Goal: Task Accomplishment & Management: Manage account settings

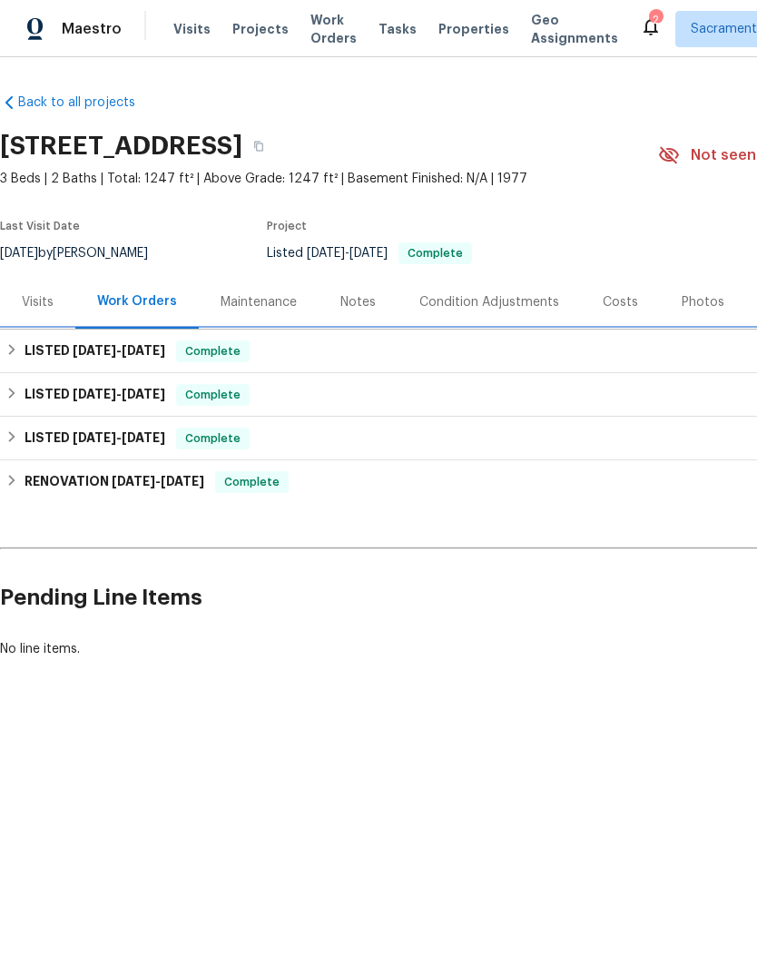
click at [31, 353] on h6 "LISTED [DATE] - [DATE]" at bounding box center [95, 351] width 141 height 22
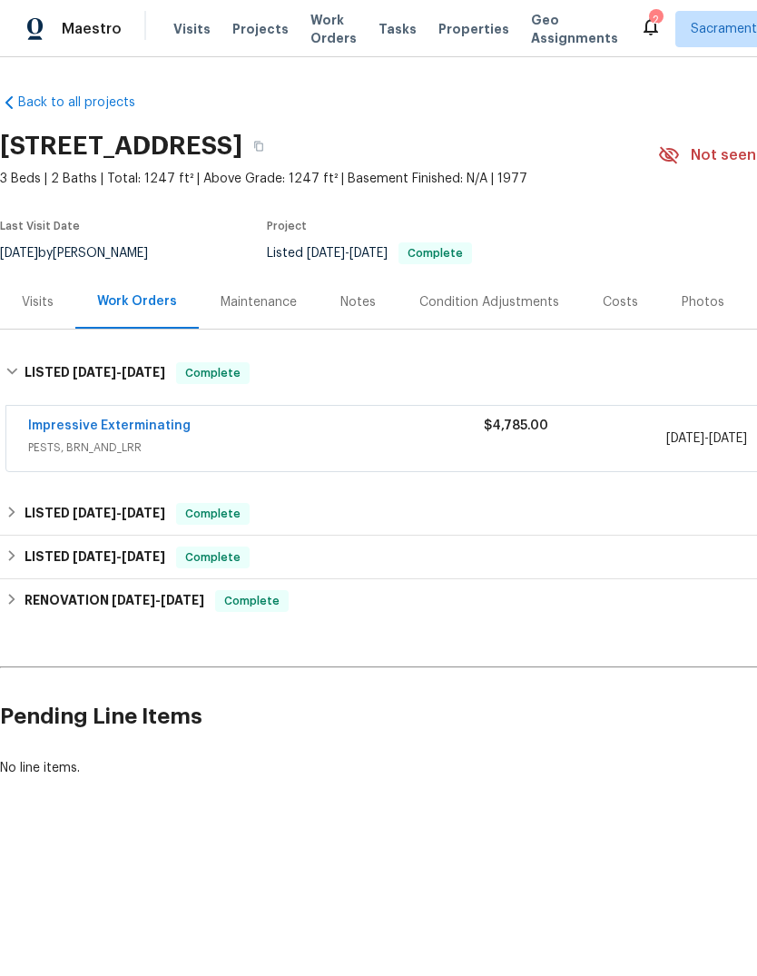
click at [54, 420] on link "Impressive Exterminating" at bounding box center [109, 425] width 162 height 13
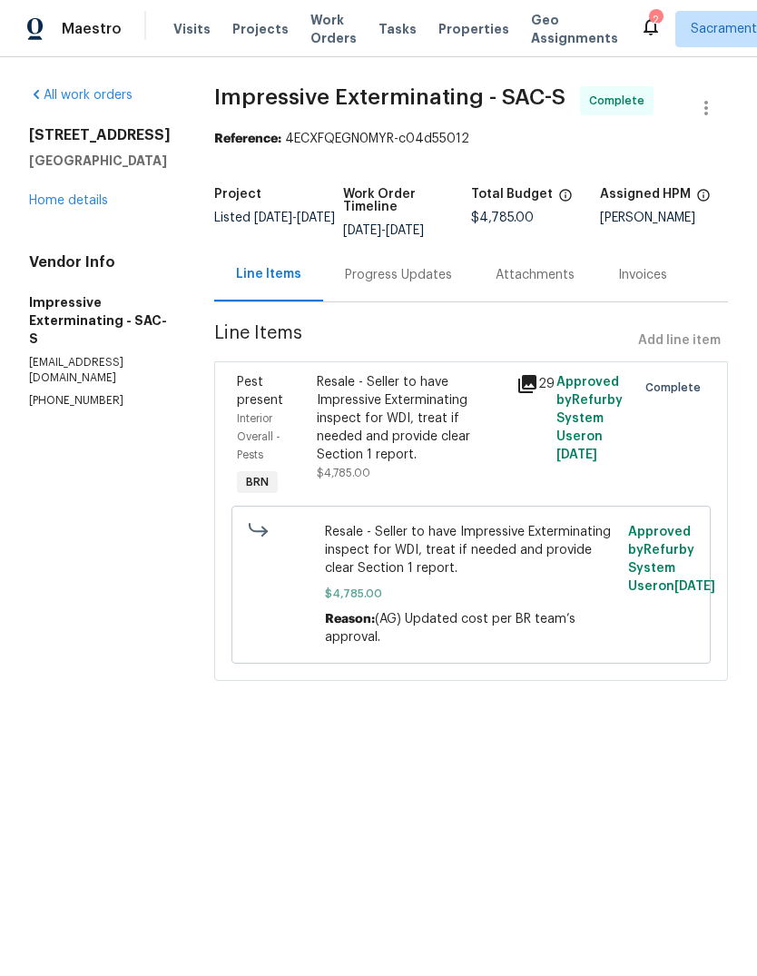
click at [385, 404] on div "Resale - Seller to have Impressive Exterminating inspect for WDI, treat if need…" at bounding box center [411, 418] width 189 height 91
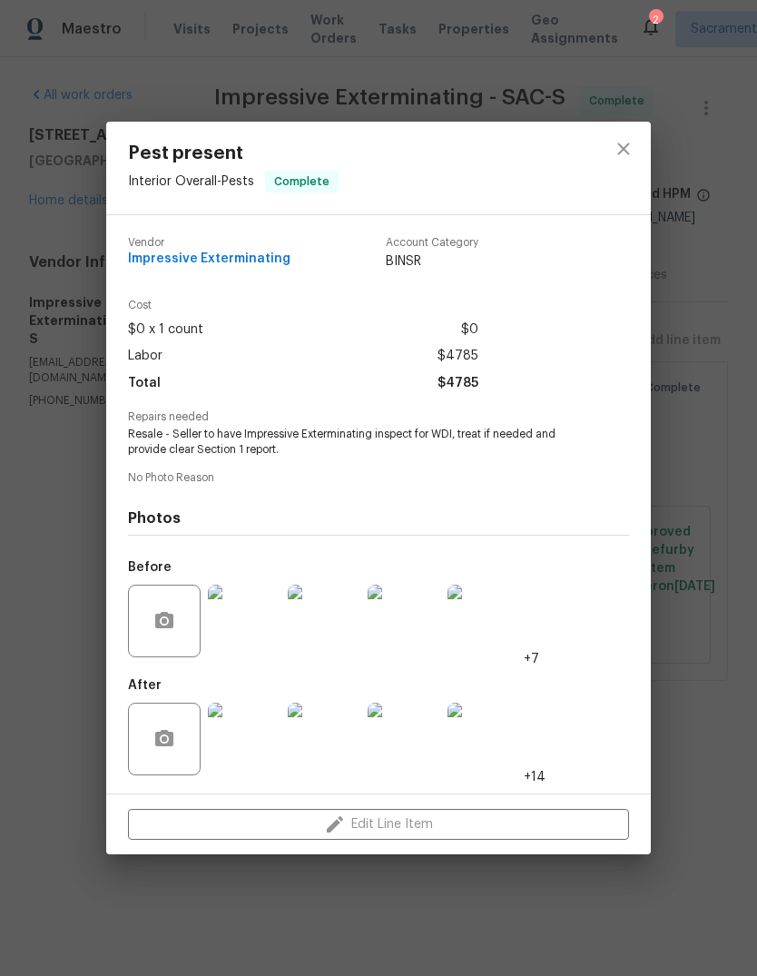
click at [213, 622] on img at bounding box center [244, 621] width 73 height 73
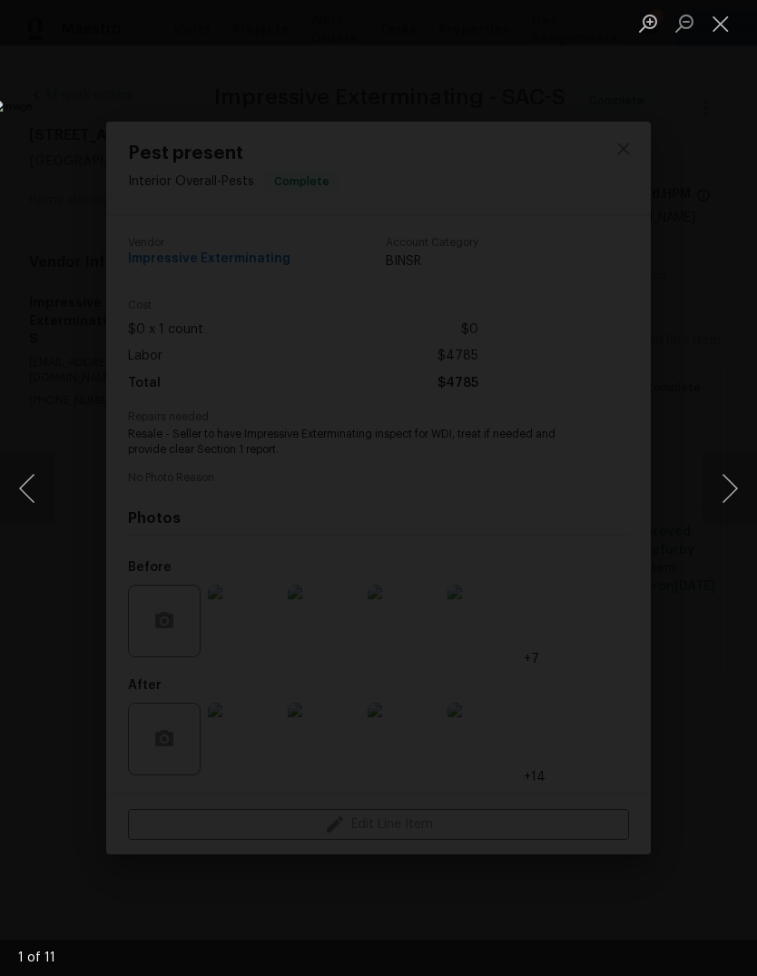
click at [731, 487] on button "Next image" at bounding box center [730, 488] width 54 height 73
click at [724, 488] on button "Next image" at bounding box center [730, 488] width 54 height 73
click at [724, 492] on button "Next image" at bounding box center [730, 488] width 54 height 73
click at [724, 497] on button "Next image" at bounding box center [730, 488] width 54 height 73
click at [730, 496] on button "Next image" at bounding box center [730, 488] width 54 height 73
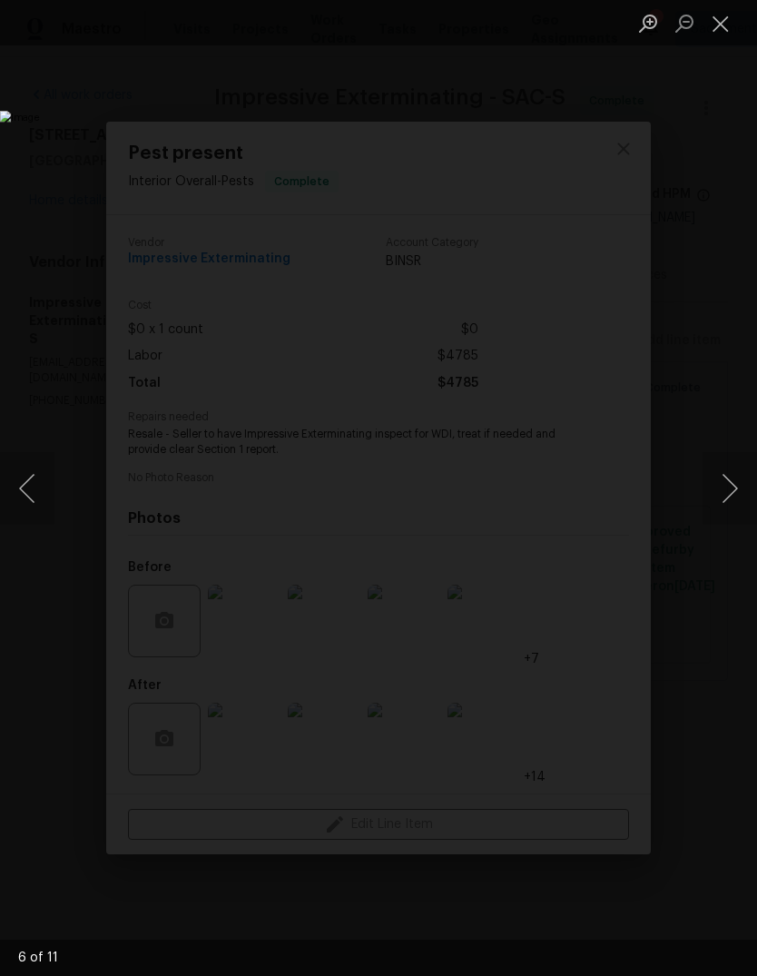
click at [731, 496] on button "Next image" at bounding box center [730, 488] width 54 height 73
click at [723, 488] on button "Next image" at bounding box center [730, 488] width 54 height 73
click at [729, 504] on button "Next image" at bounding box center [730, 488] width 54 height 73
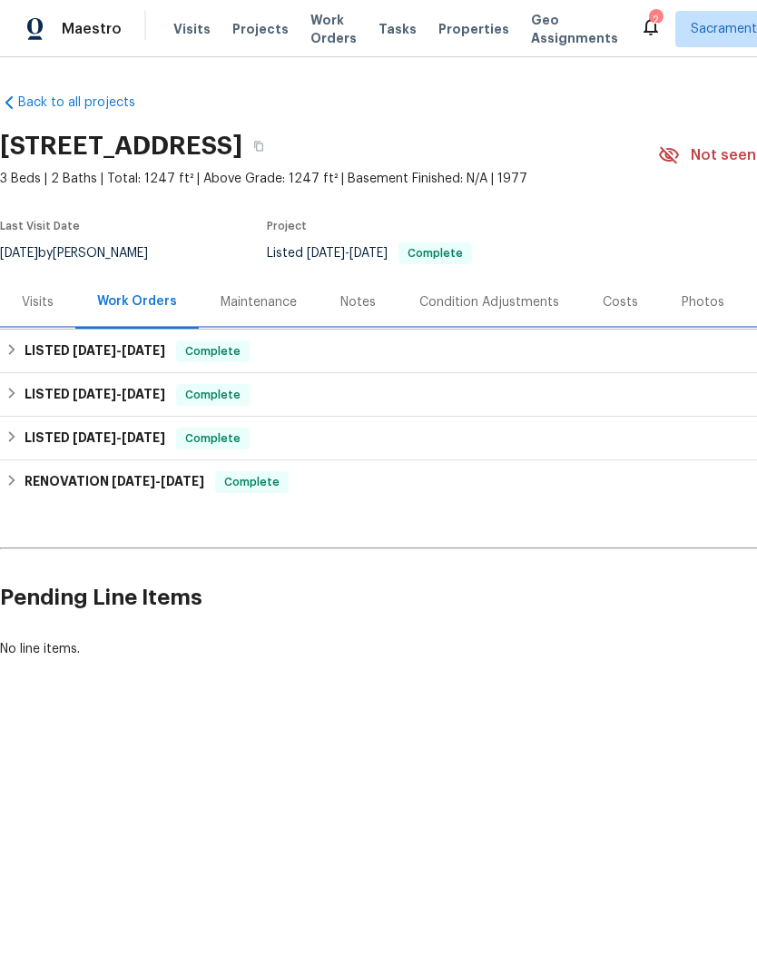
click at [41, 342] on h6 "LISTED [DATE] - [DATE]" at bounding box center [95, 351] width 141 height 22
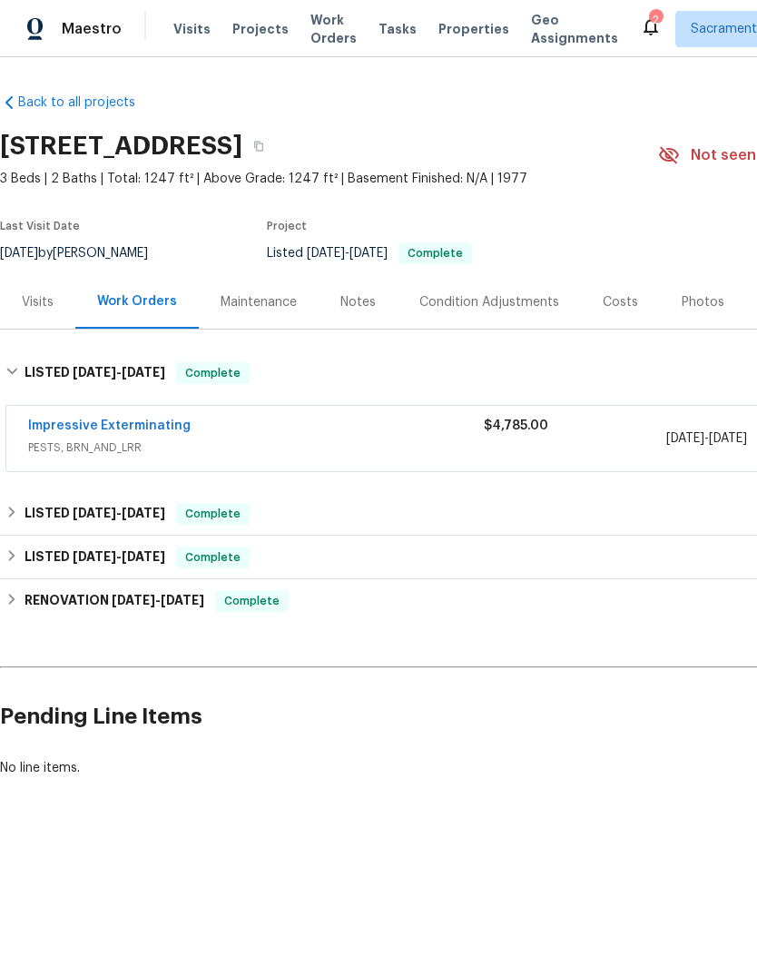
click at [69, 423] on link "Impressive Exterminating" at bounding box center [109, 425] width 162 height 13
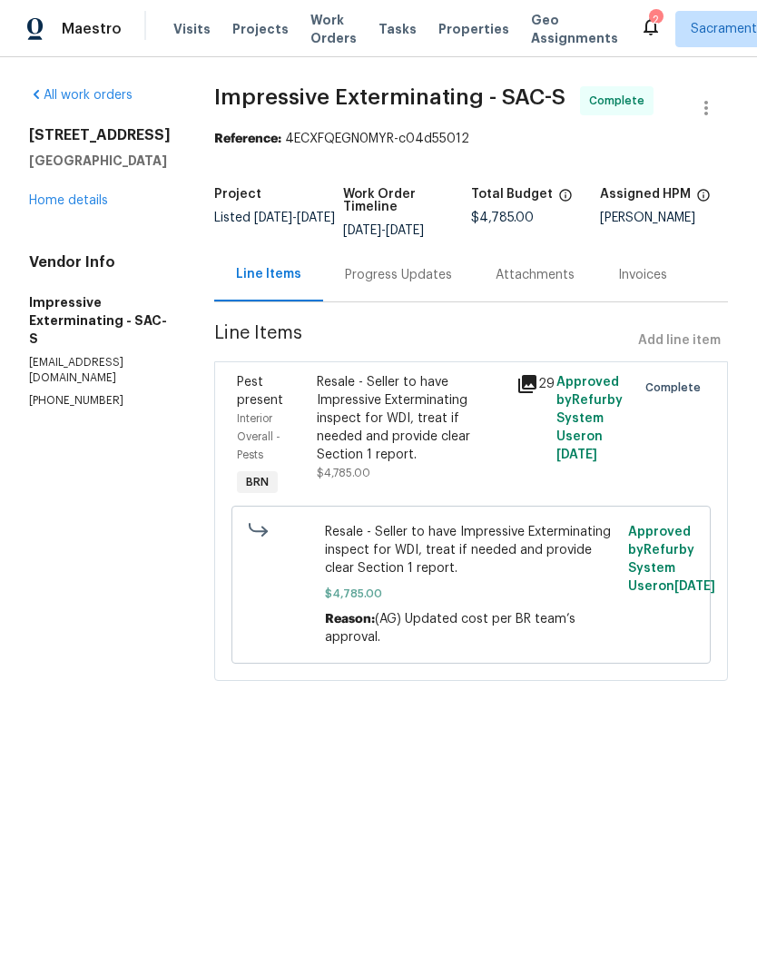
click at [523, 374] on icon at bounding box center [528, 384] width 22 height 22
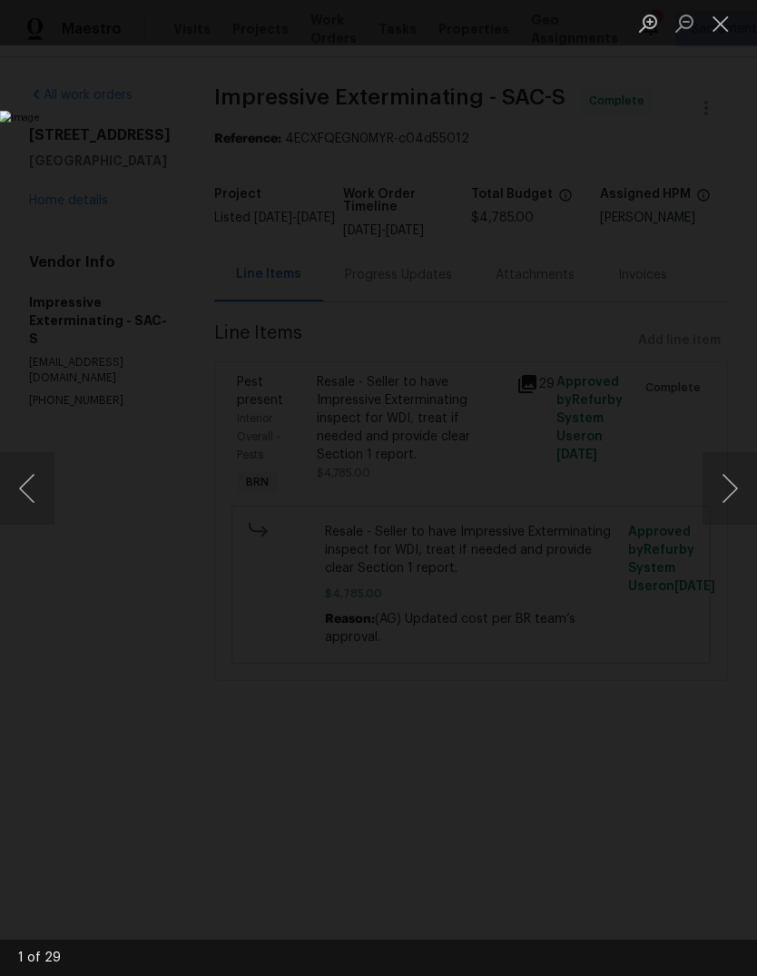
click at [726, 495] on button "Next image" at bounding box center [730, 488] width 54 height 73
click at [727, 483] on button "Next image" at bounding box center [730, 488] width 54 height 73
click at [730, 482] on button "Next image" at bounding box center [730, 488] width 54 height 73
click at [724, 477] on button "Next image" at bounding box center [730, 488] width 54 height 73
click at [732, 473] on button "Next image" at bounding box center [730, 488] width 54 height 73
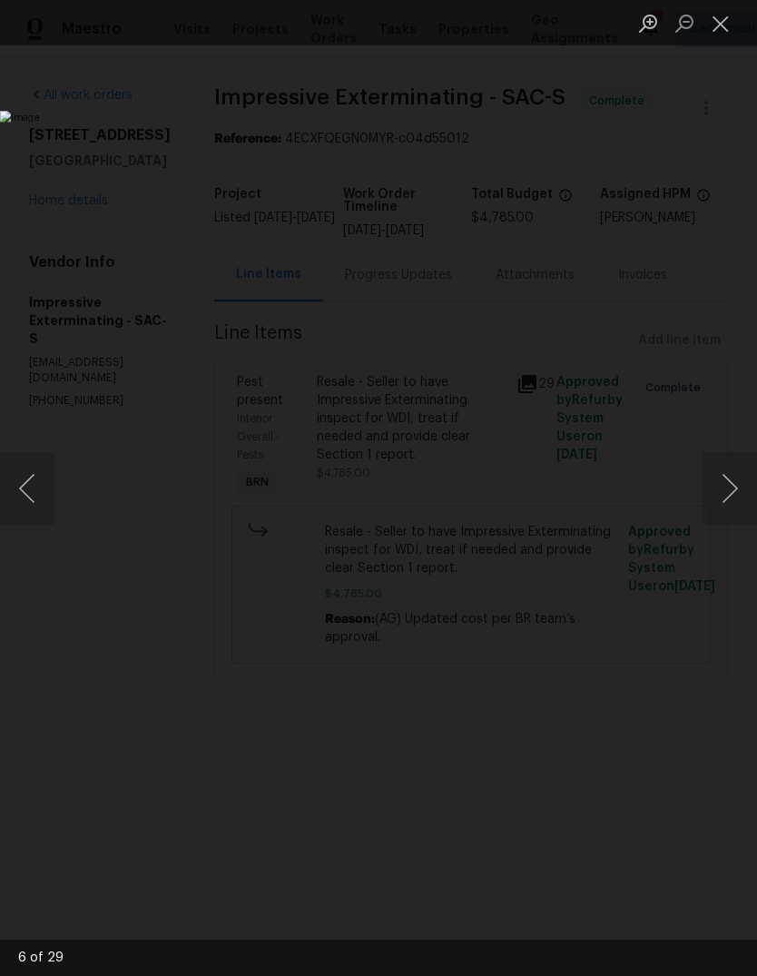
click at [729, 479] on button "Next image" at bounding box center [730, 488] width 54 height 73
click at [728, 474] on button "Next image" at bounding box center [730, 488] width 54 height 73
click at [733, 489] on button "Next image" at bounding box center [730, 488] width 54 height 73
click at [730, 487] on button "Next image" at bounding box center [730, 488] width 54 height 73
click at [725, 485] on button "Next image" at bounding box center [730, 488] width 54 height 73
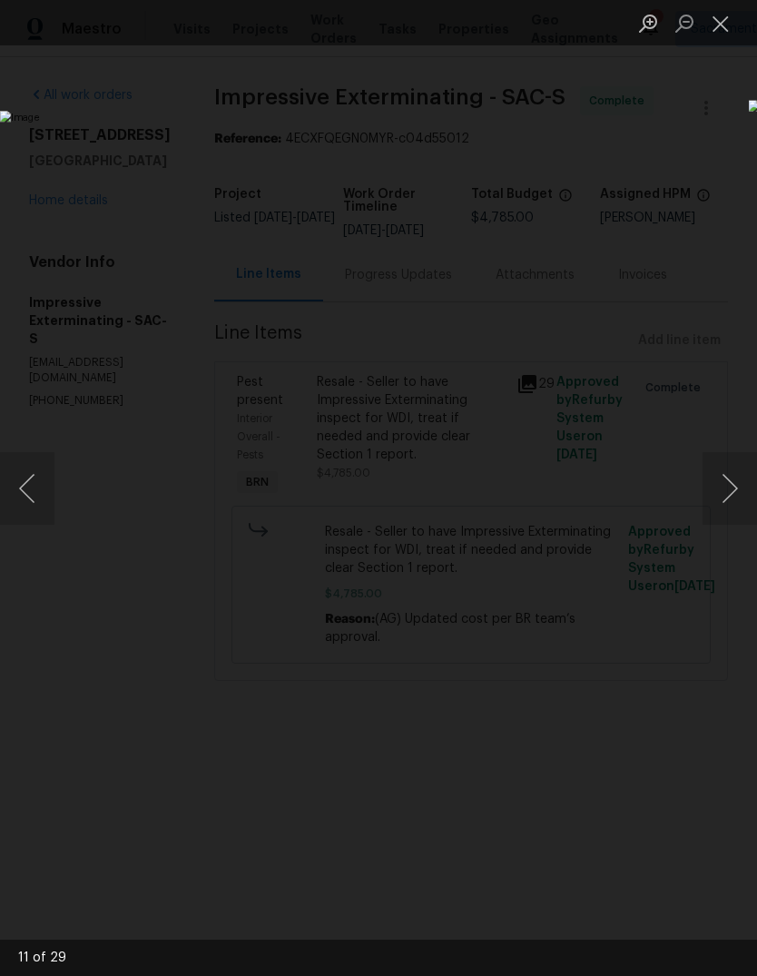
click at [724, 487] on button "Next image" at bounding box center [730, 488] width 54 height 73
click at [728, 478] on button "Next image" at bounding box center [730, 488] width 54 height 73
click at [727, 479] on button "Next image" at bounding box center [730, 488] width 54 height 73
click at [727, 487] on button "Next image" at bounding box center [730, 488] width 54 height 73
click at [729, 487] on button "Next image" at bounding box center [730, 488] width 54 height 73
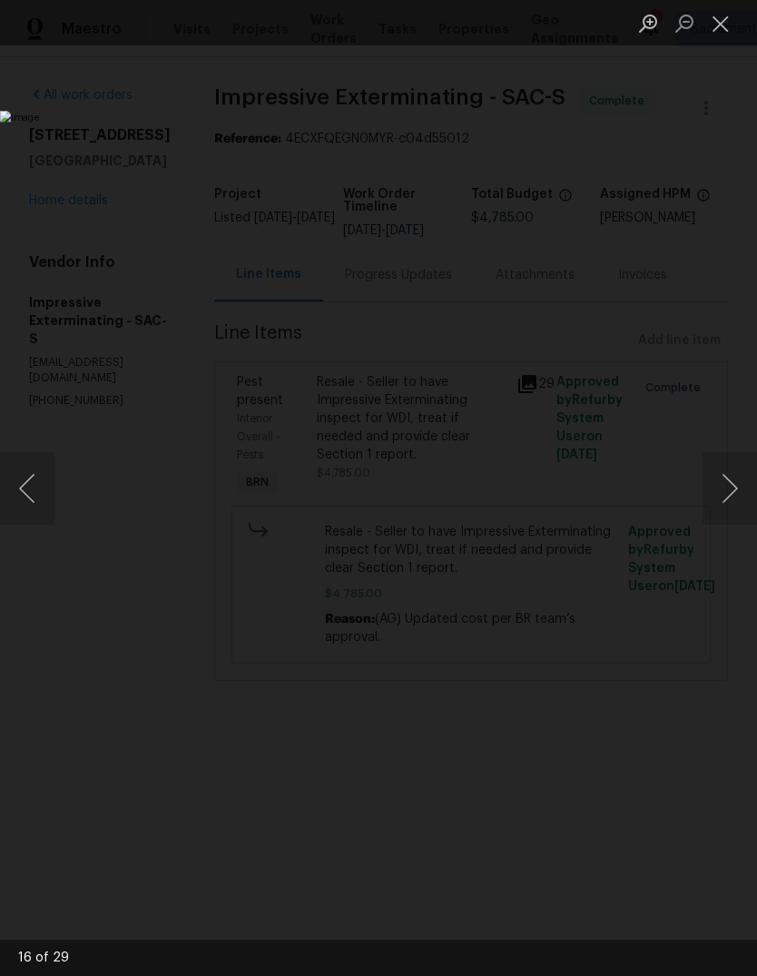
click at [728, 475] on button "Next image" at bounding box center [730, 488] width 54 height 73
click at [728, 473] on button "Next image" at bounding box center [730, 488] width 54 height 73
click at [726, 483] on button "Next image" at bounding box center [730, 488] width 54 height 73
click at [723, 483] on button "Next image" at bounding box center [730, 488] width 54 height 73
click at [715, 483] on button "Next image" at bounding box center [730, 488] width 54 height 73
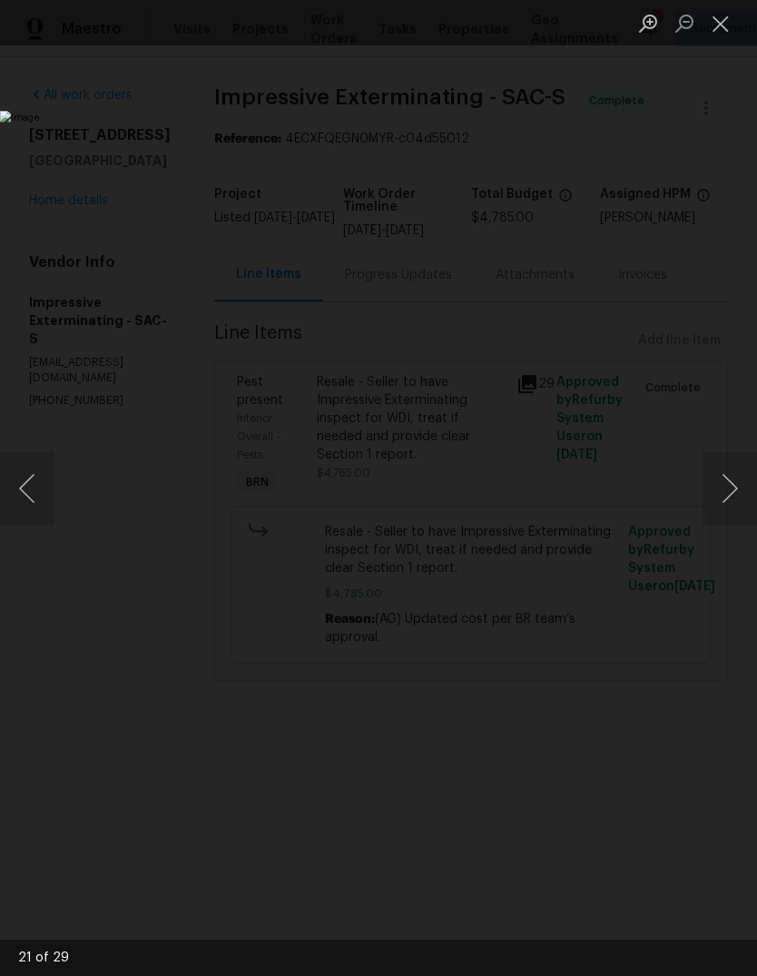
click at [717, 487] on button "Next image" at bounding box center [730, 488] width 54 height 73
click at [721, 482] on button "Next image" at bounding box center [730, 488] width 54 height 73
click at [723, 485] on button "Next image" at bounding box center [730, 488] width 54 height 73
click at [713, 18] on button "Close lightbox" at bounding box center [721, 23] width 36 height 32
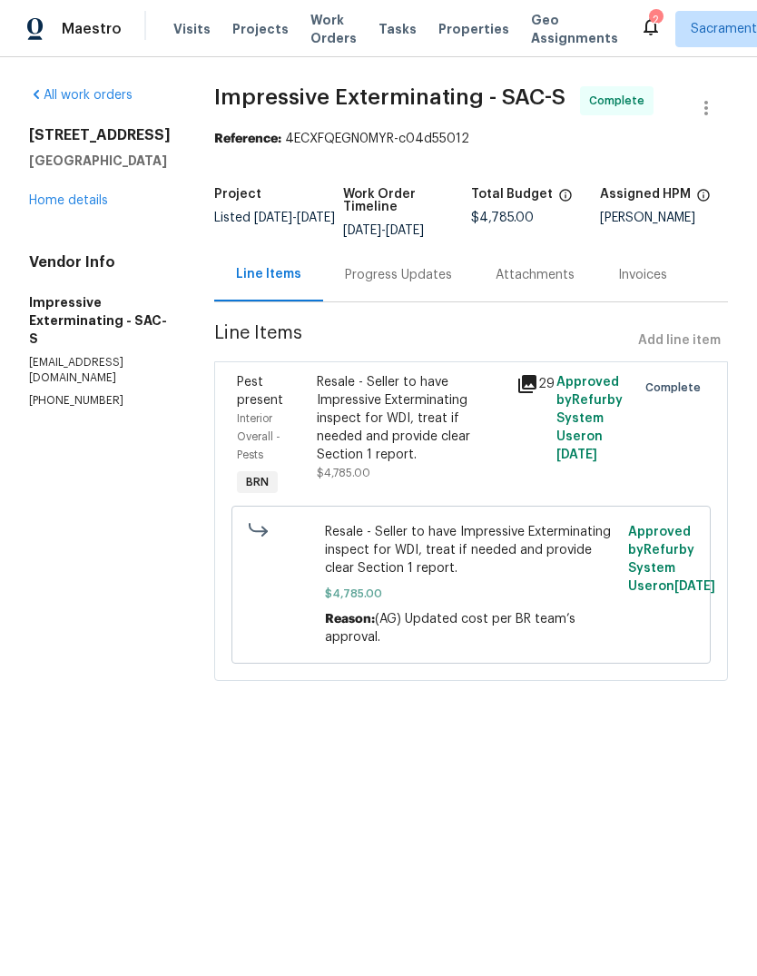
click at [649, 19] on div "2" at bounding box center [655, 20] width 13 height 18
click at [644, 31] on icon at bounding box center [651, 27] width 15 height 18
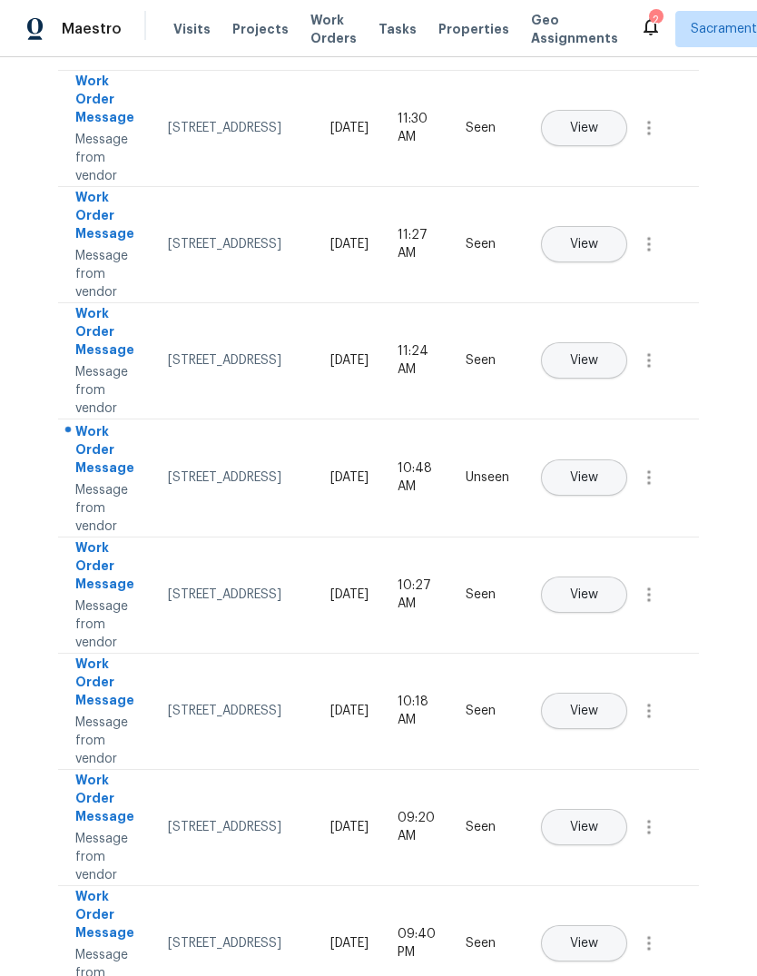
scroll to position [163, 0]
click at [598, 470] on span "View" at bounding box center [584, 477] width 28 height 14
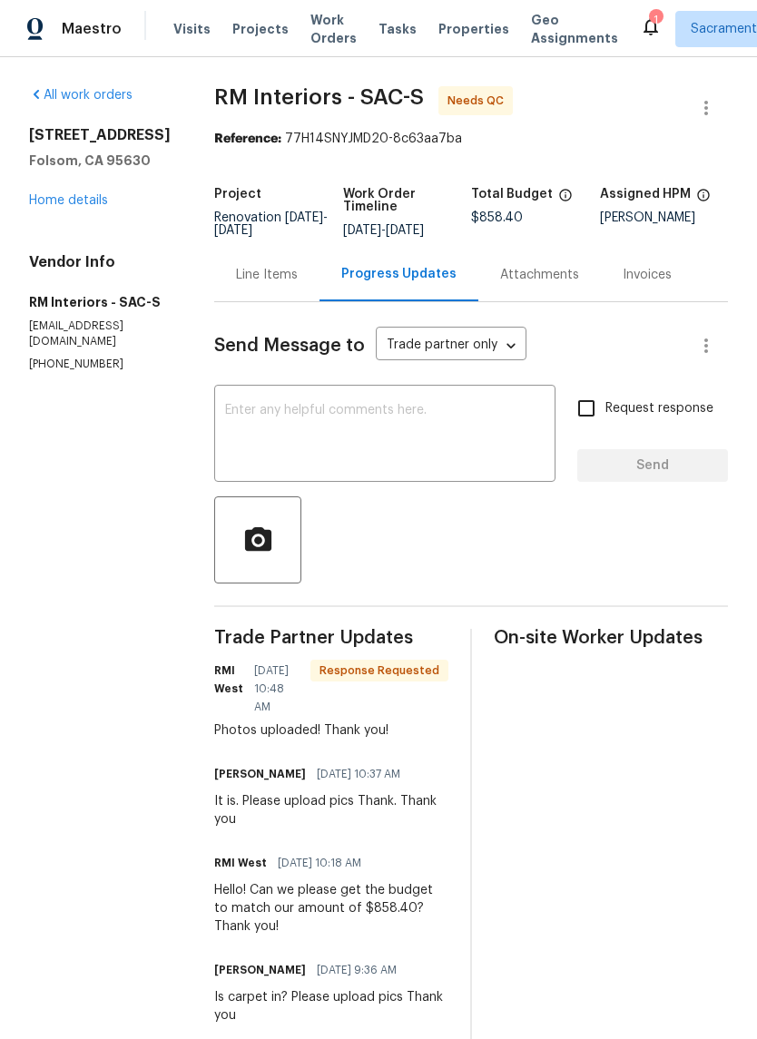
click at [359, 446] on textarea at bounding box center [385, 436] width 320 height 64
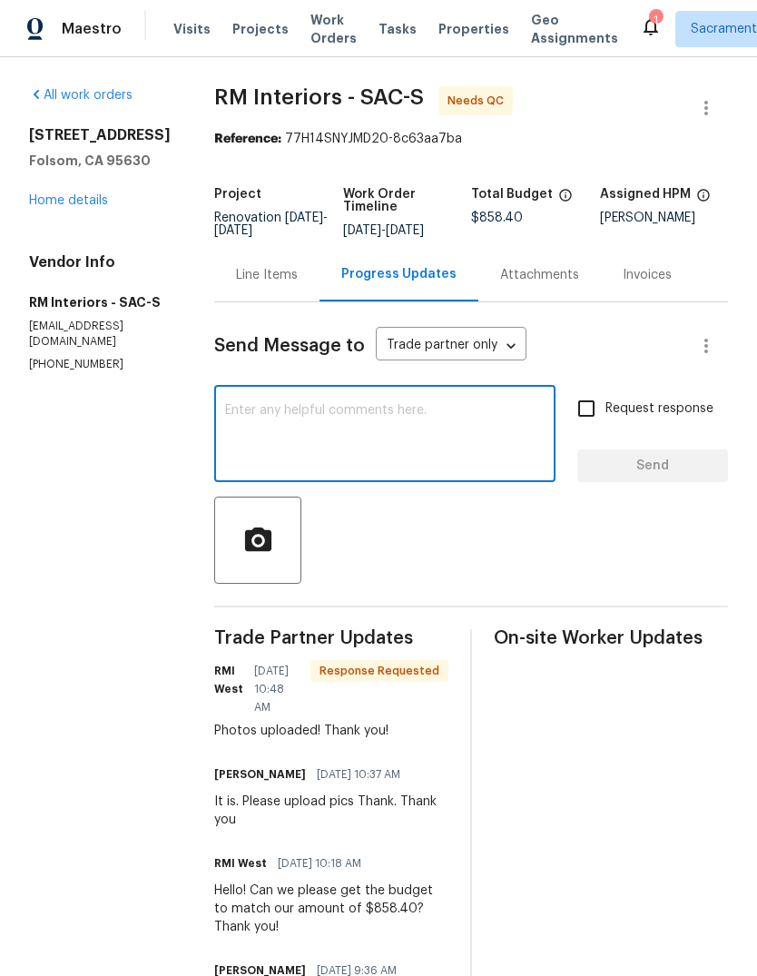
type textarea "Y"
type textarea "T"
type textarea "👍"
click at [665, 471] on span "Send" at bounding box center [653, 466] width 122 height 23
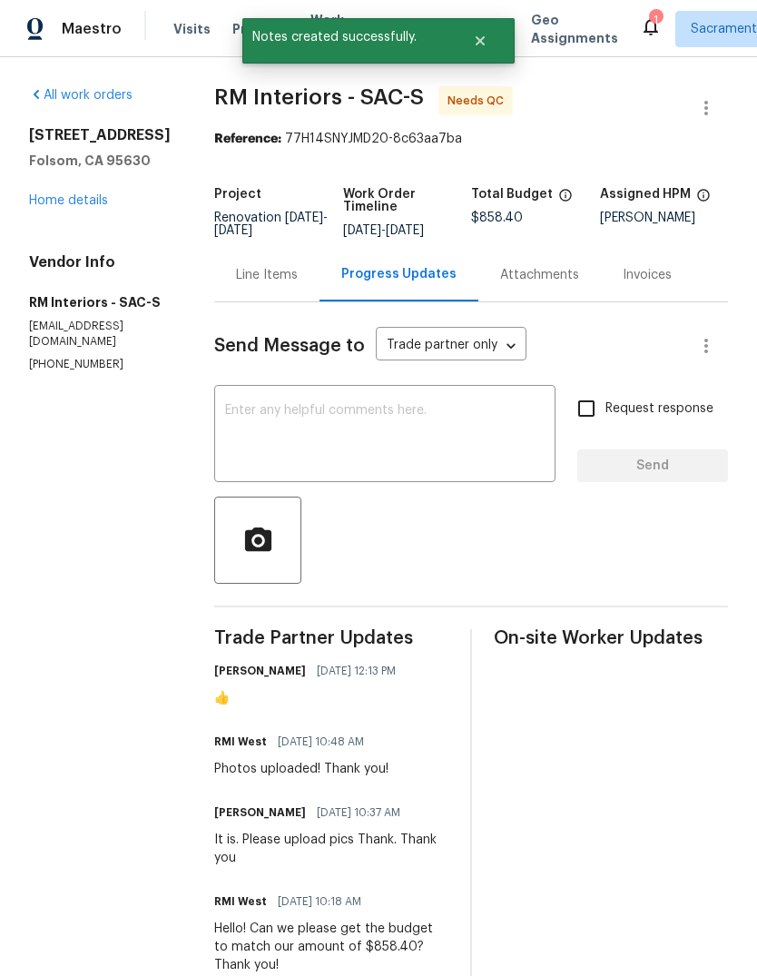
click at [54, 200] on link "Home details" at bounding box center [68, 200] width 79 height 13
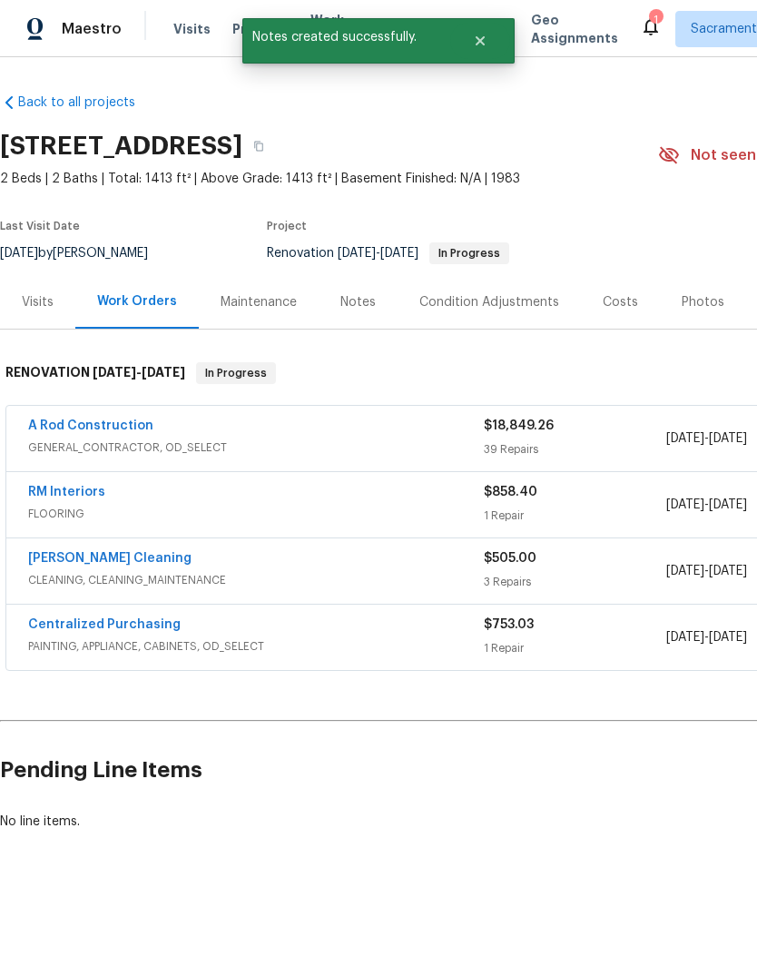
click at [49, 491] on link "RM Interiors" at bounding box center [66, 492] width 77 height 13
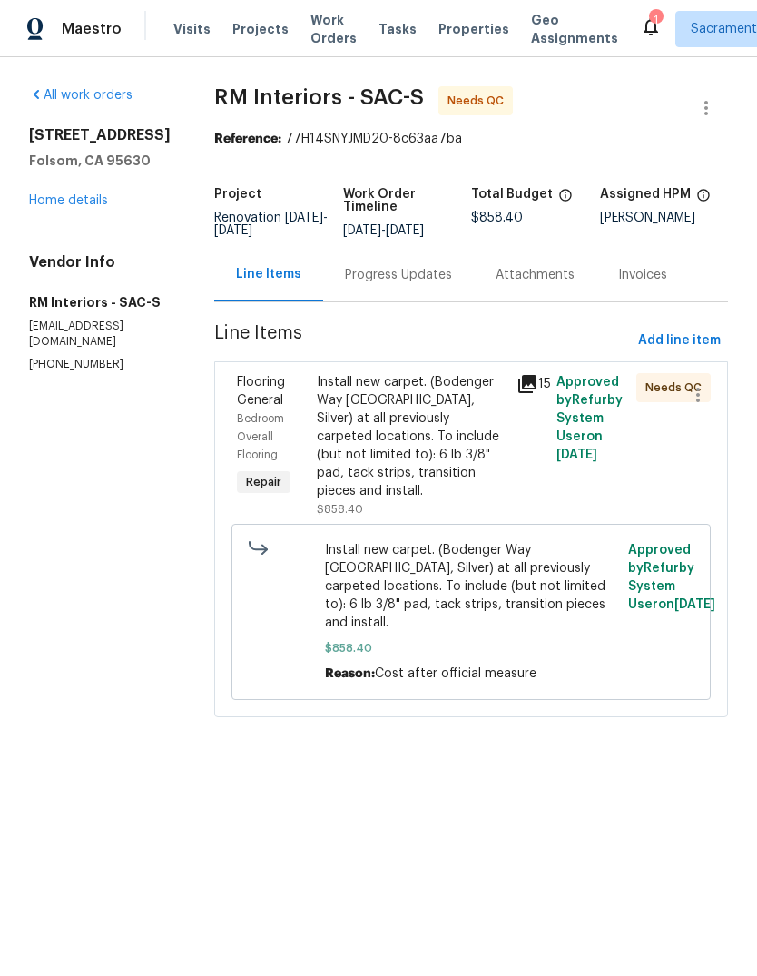
click at [462, 439] on div "Install new carpet. (Bodenger Way 945 Winter Ash, Silver) at all previously car…" at bounding box center [411, 436] width 189 height 127
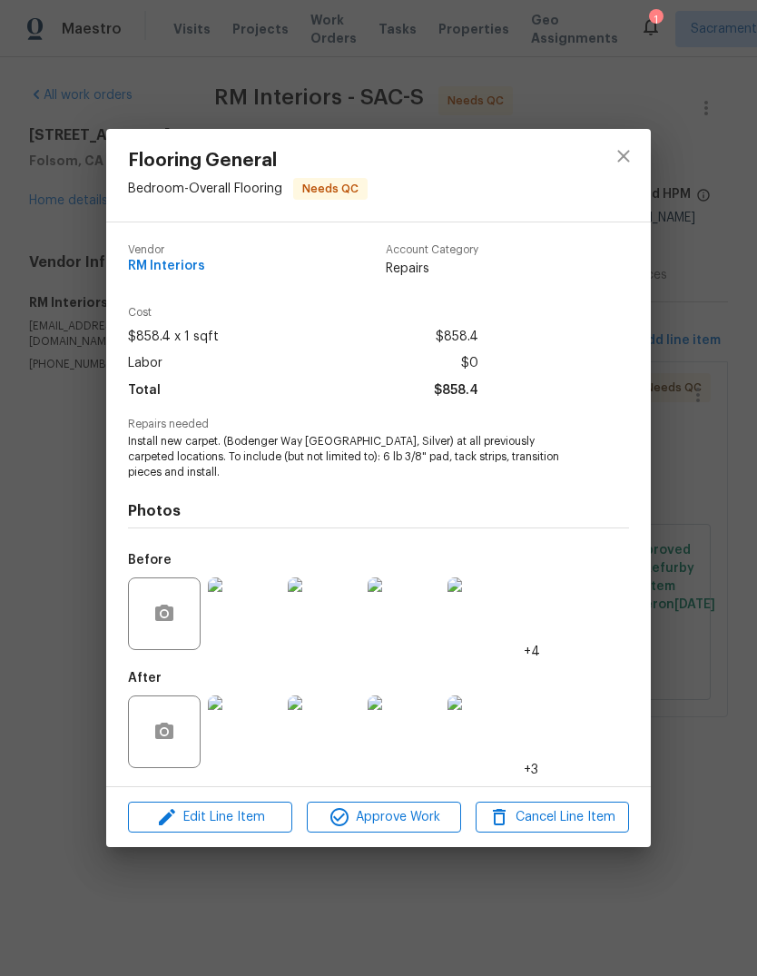
click at [221, 731] on img at bounding box center [244, 731] width 73 height 73
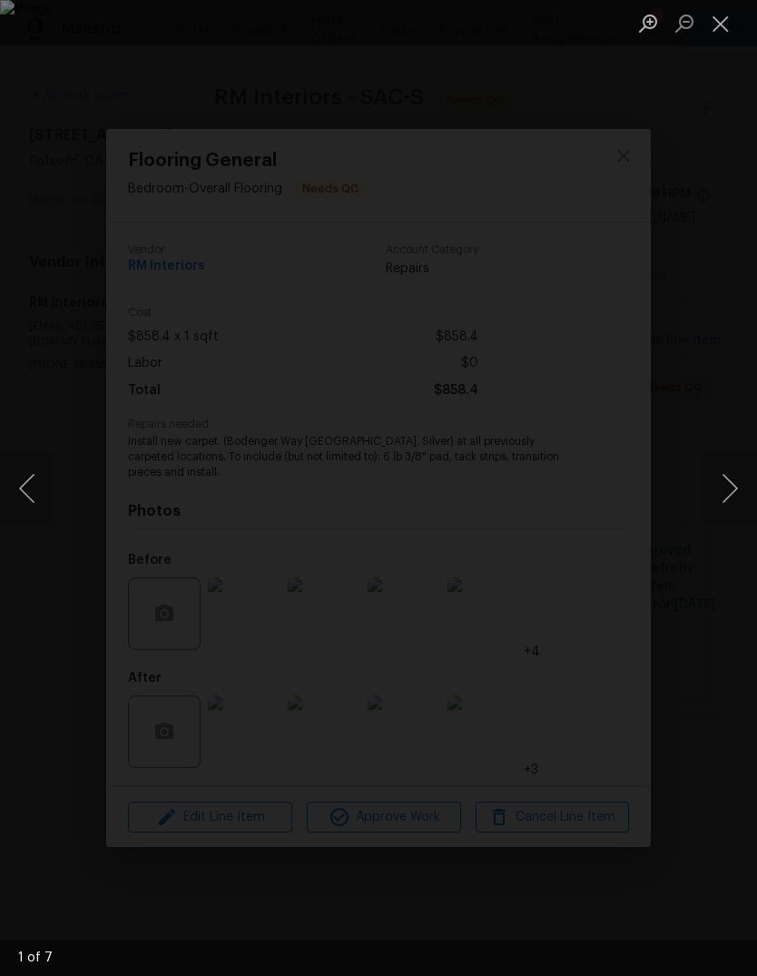
click at [729, 493] on button "Next image" at bounding box center [730, 488] width 54 height 73
click at [730, 489] on button "Next image" at bounding box center [730, 488] width 54 height 73
click at [725, 494] on button "Next image" at bounding box center [730, 488] width 54 height 73
click at [723, 494] on button "Next image" at bounding box center [730, 488] width 54 height 73
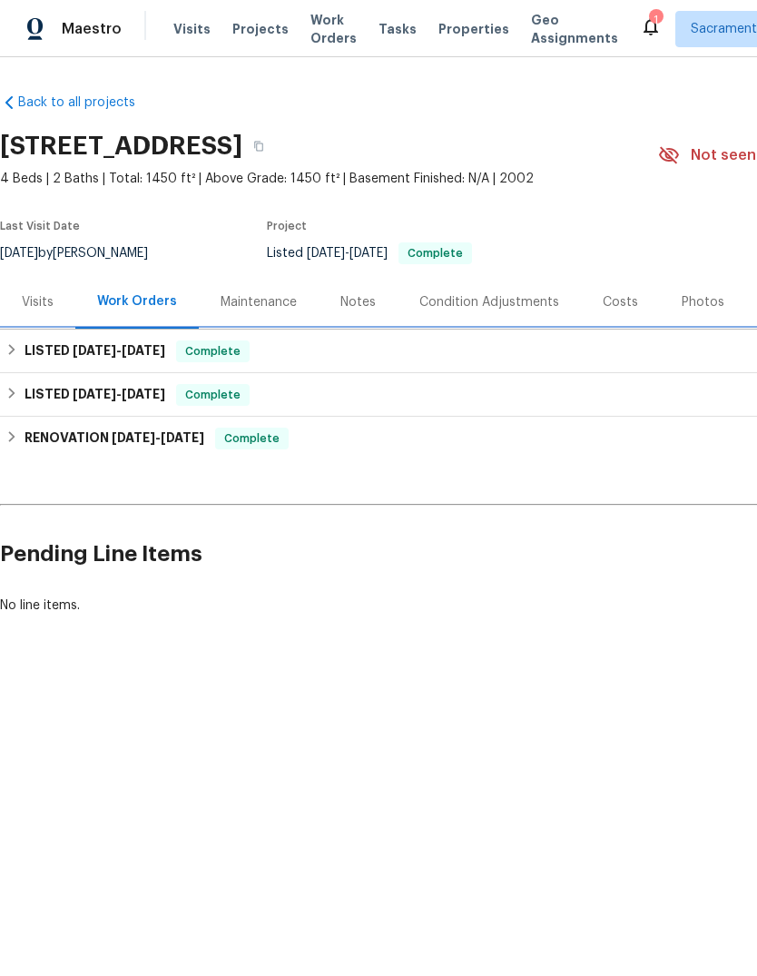
click at [126, 351] on span "7/29/25 - 8/1/25" at bounding box center [119, 350] width 93 height 13
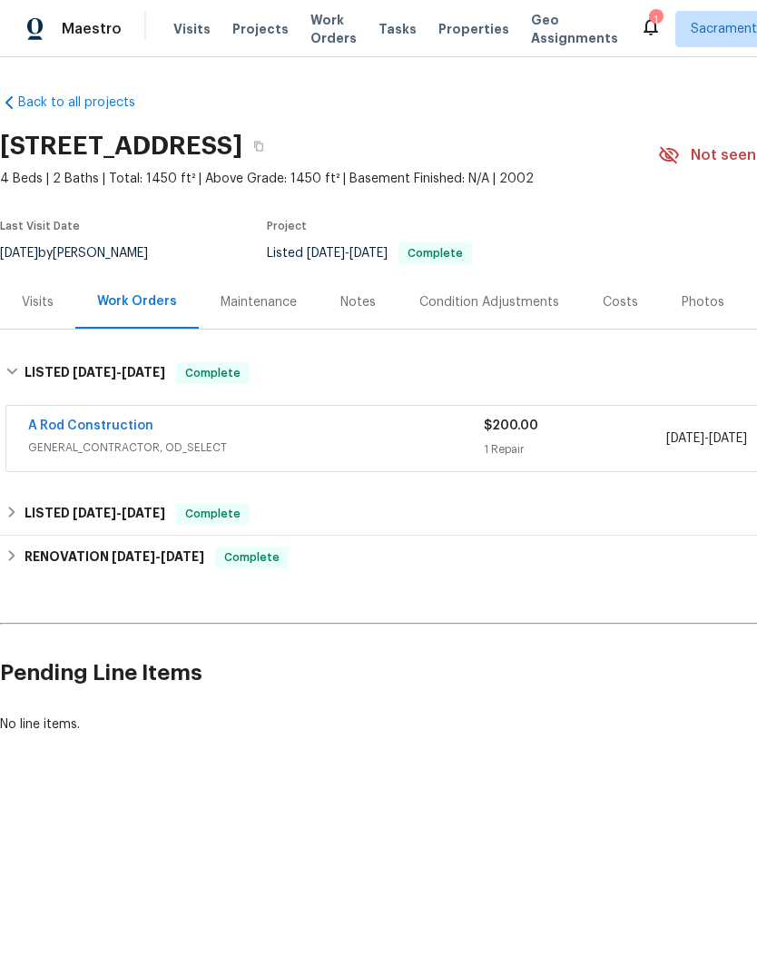
click at [134, 428] on link "A Rod Construction" at bounding box center [90, 425] width 125 height 13
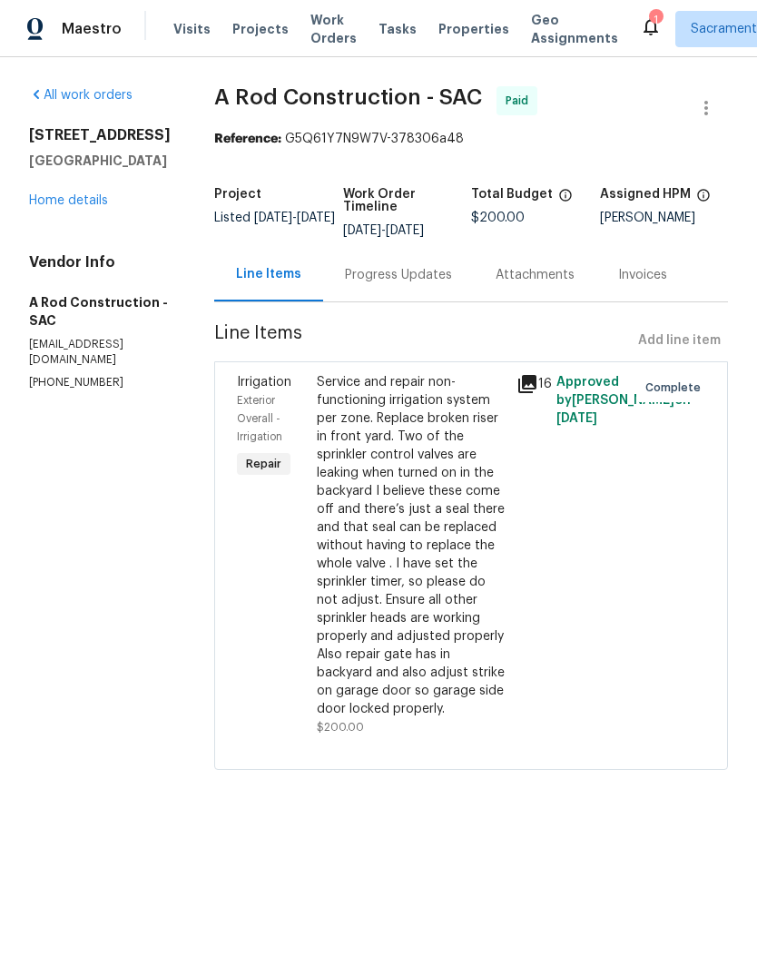
click at [85, 194] on link "Home details" at bounding box center [68, 200] width 79 height 13
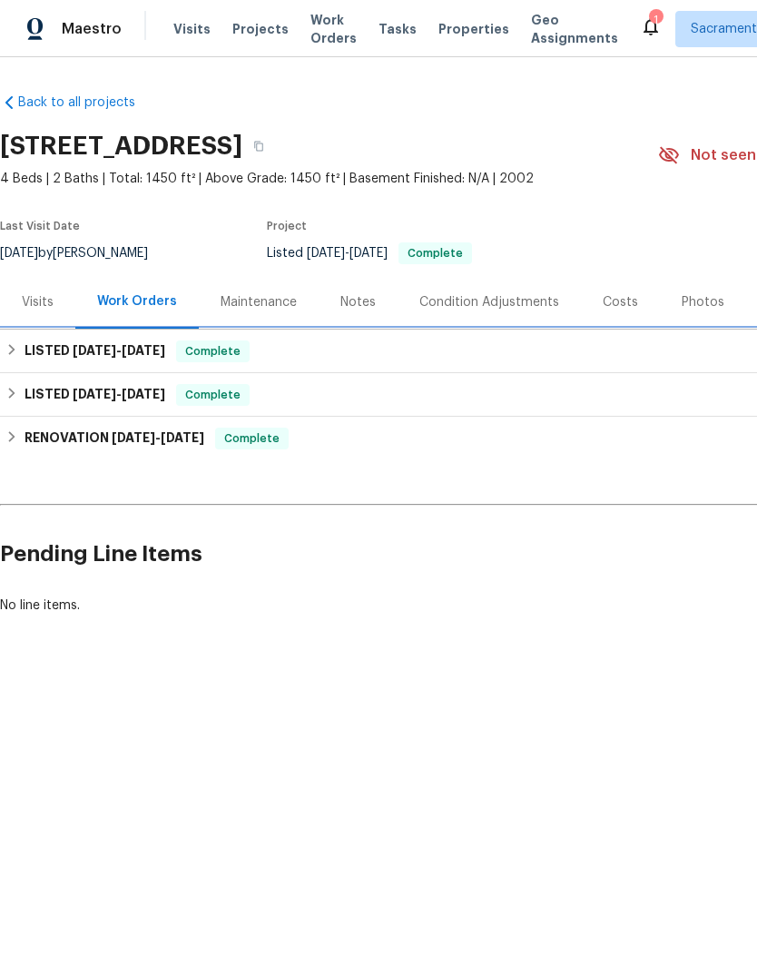
click at [281, 353] on div "LISTED 7/29/25 - 8/1/25 Complete" at bounding box center [512, 351] width 1015 height 22
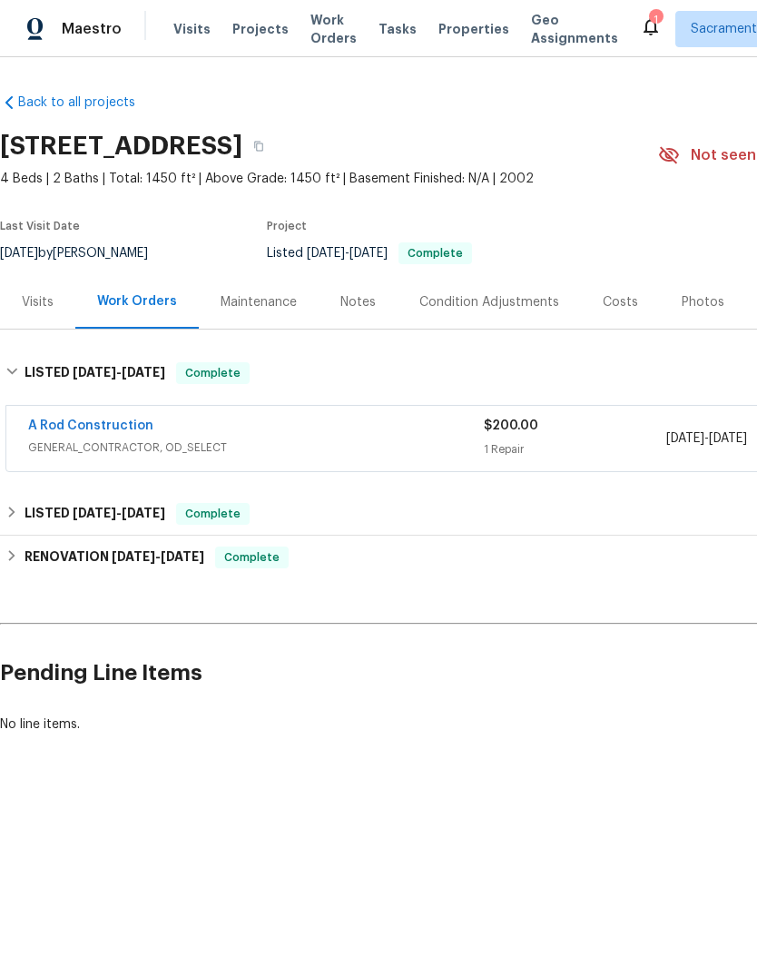
click at [192, 428] on div "A Rod Construction" at bounding box center [256, 428] width 456 height 22
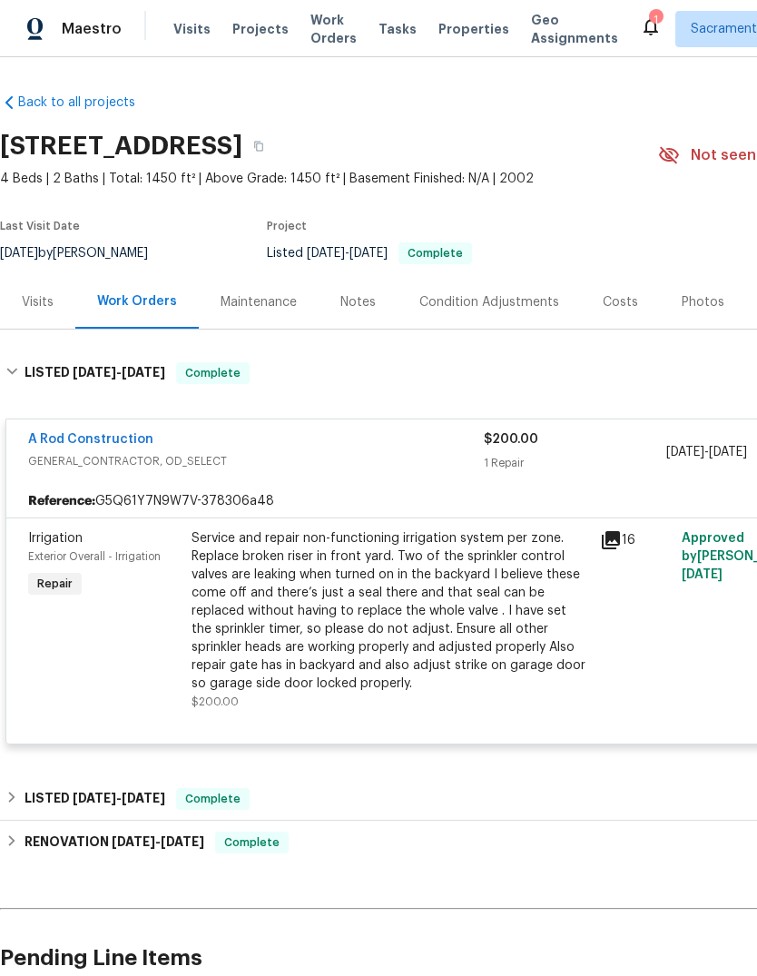
click at [620, 542] on icon at bounding box center [611, 540] width 18 height 18
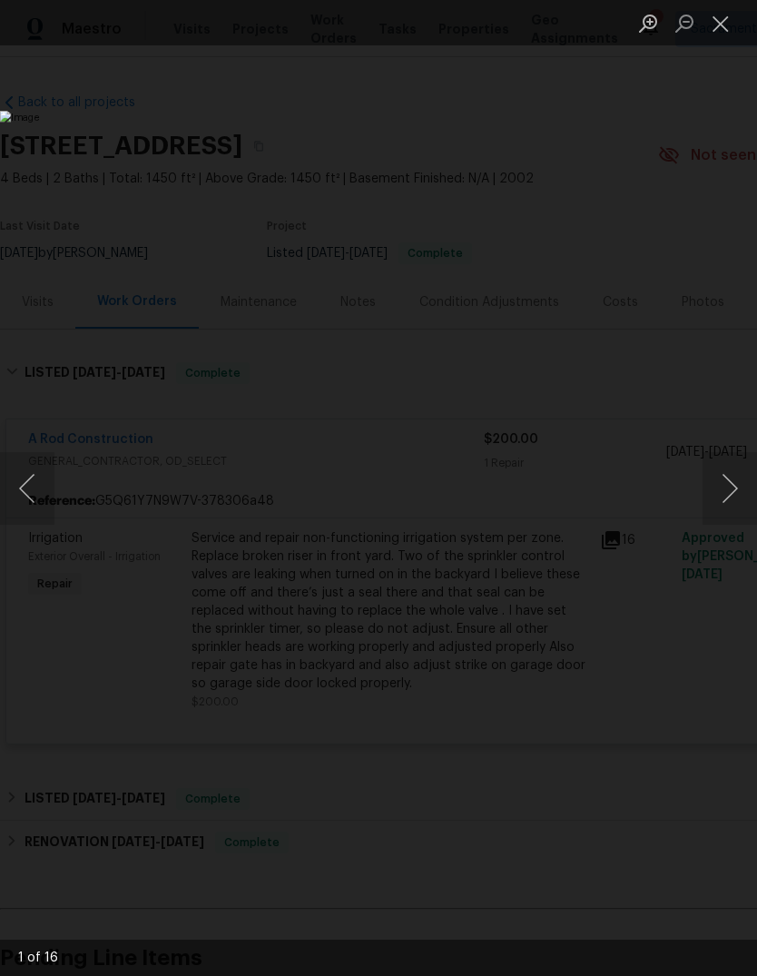
click at [724, 489] on button "Next image" at bounding box center [730, 488] width 54 height 73
click at [726, 492] on button "Next image" at bounding box center [730, 488] width 54 height 73
click at [730, 493] on button "Next image" at bounding box center [730, 488] width 54 height 73
click at [731, 488] on button "Next image" at bounding box center [730, 488] width 54 height 73
click at [731, 487] on button "Next image" at bounding box center [730, 488] width 54 height 73
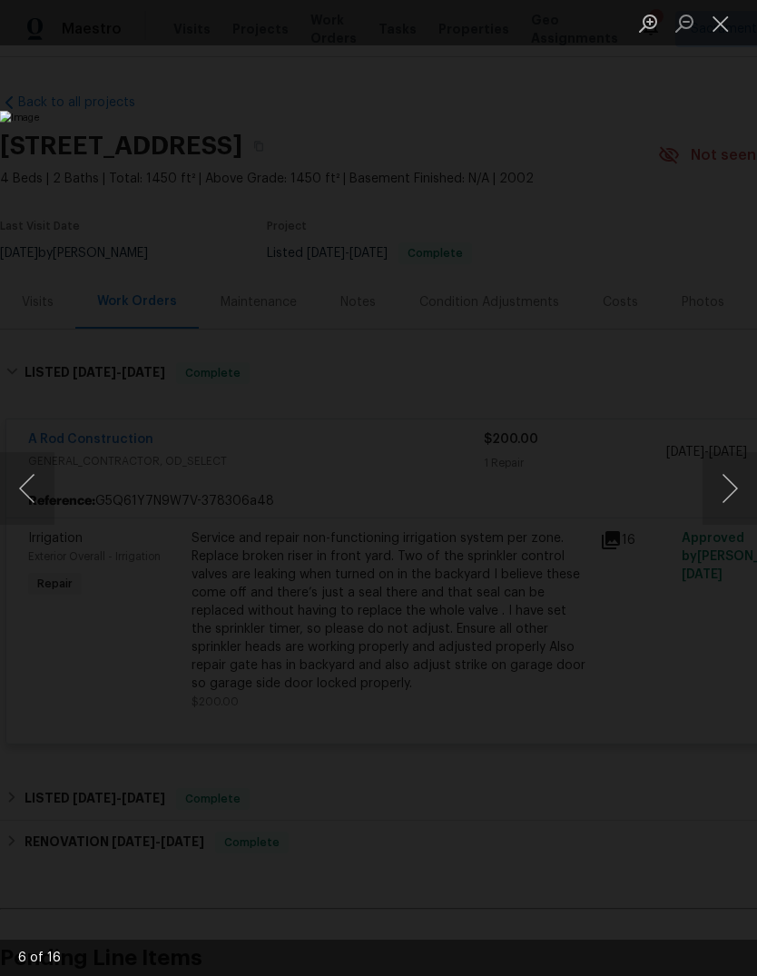
click at [726, 490] on button "Next image" at bounding box center [730, 488] width 54 height 73
click at [726, 494] on button "Next image" at bounding box center [730, 488] width 54 height 73
click at [728, 495] on button "Next image" at bounding box center [730, 488] width 54 height 73
click at [721, 497] on button "Next image" at bounding box center [730, 488] width 54 height 73
click at [51, 484] on button "Previous image" at bounding box center [27, 488] width 54 height 73
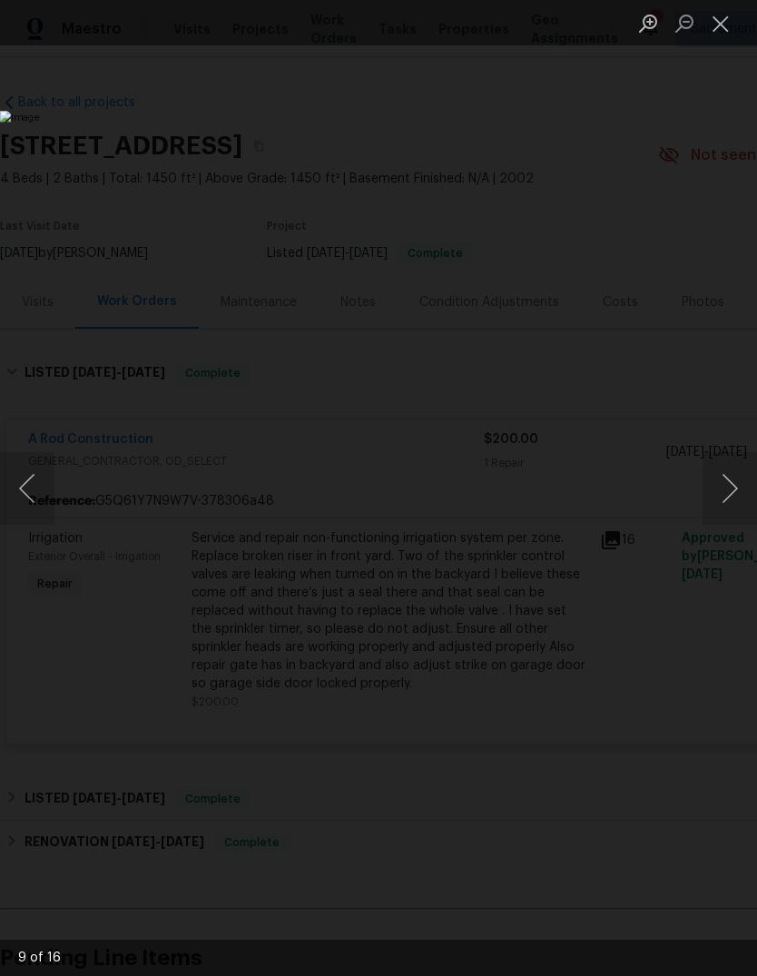
click at [50, 484] on button "Previous image" at bounding box center [27, 488] width 54 height 73
click at [722, 475] on button "Next image" at bounding box center [730, 488] width 54 height 73
click at [728, 487] on button "Next image" at bounding box center [730, 488] width 54 height 73
click at [725, 491] on button "Next image" at bounding box center [730, 488] width 54 height 73
click at [727, 484] on button "Next image" at bounding box center [730, 488] width 54 height 73
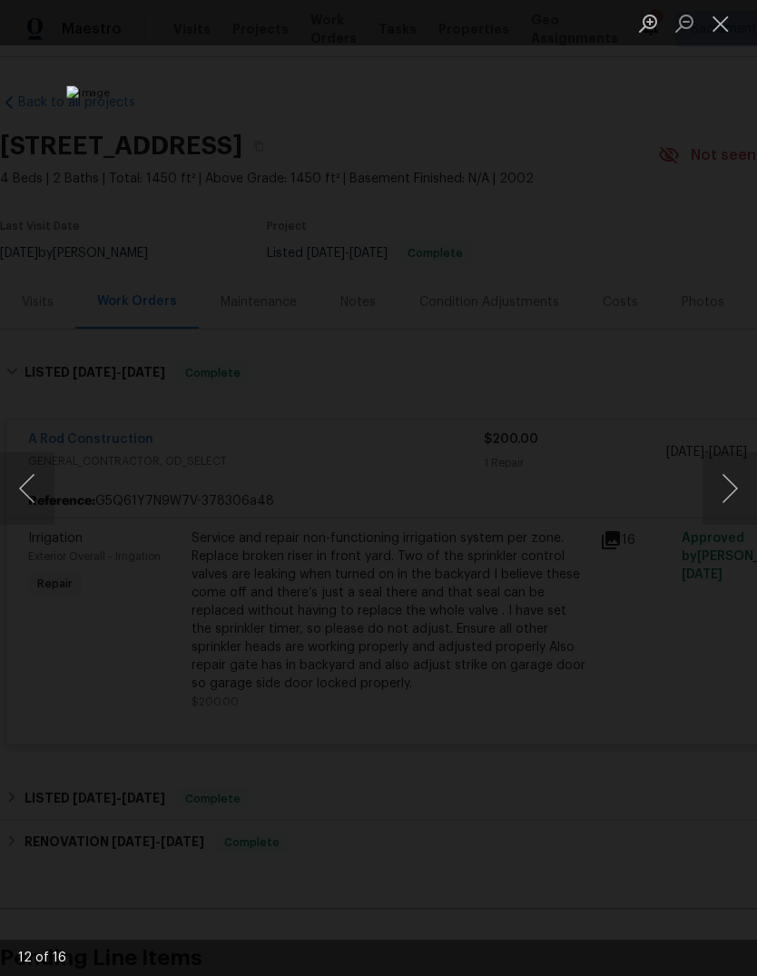
click at [727, 494] on button "Next image" at bounding box center [730, 488] width 54 height 73
click at [728, 485] on button "Next image" at bounding box center [730, 488] width 54 height 73
click at [729, 493] on button "Next image" at bounding box center [730, 488] width 54 height 73
click at [727, 494] on button "Next image" at bounding box center [730, 488] width 54 height 73
click at [730, 496] on button "Next image" at bounding box center [730, 488] width 54 height 73
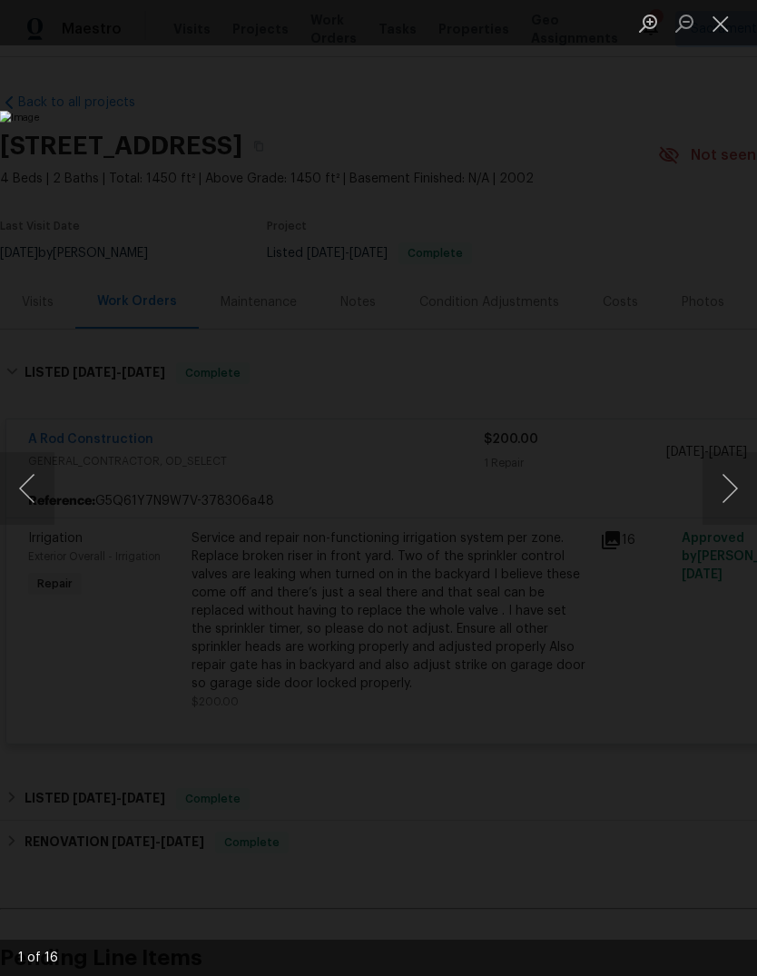
click at [726, 492] on button "Next image" at bounding box center [730, 488] width 54 height 73
click at [707, 37] on button "Close lightbox" at bounding box center [721, 23] width 36 height 32
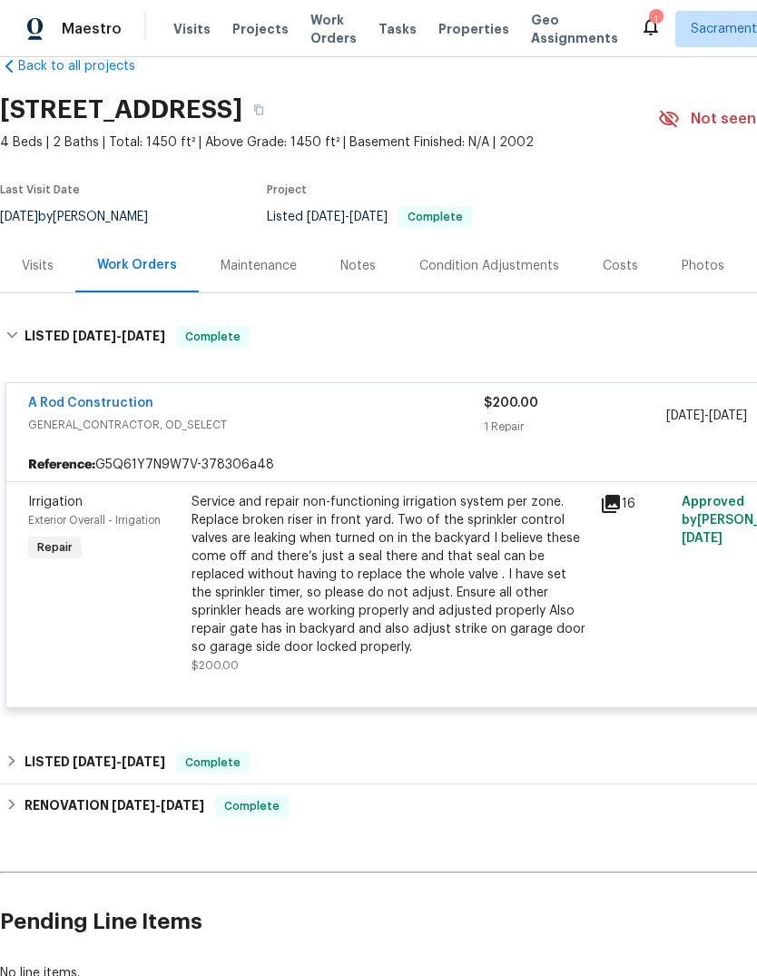
scroll to position [37, 0]
click at [644, 24] on icon at bounding box center [651, 27] width 15 height 18
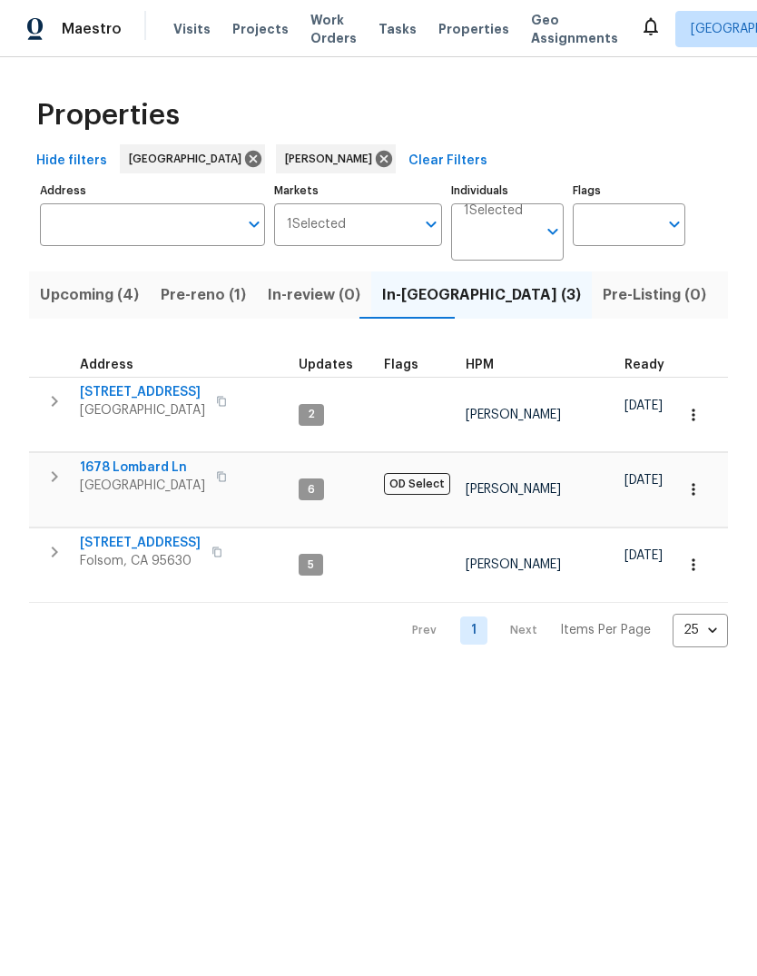
click at [141, 477] on span "[GEOGRAPHIC_DATA]" at bounding box center [142, 486] width 125 height 18
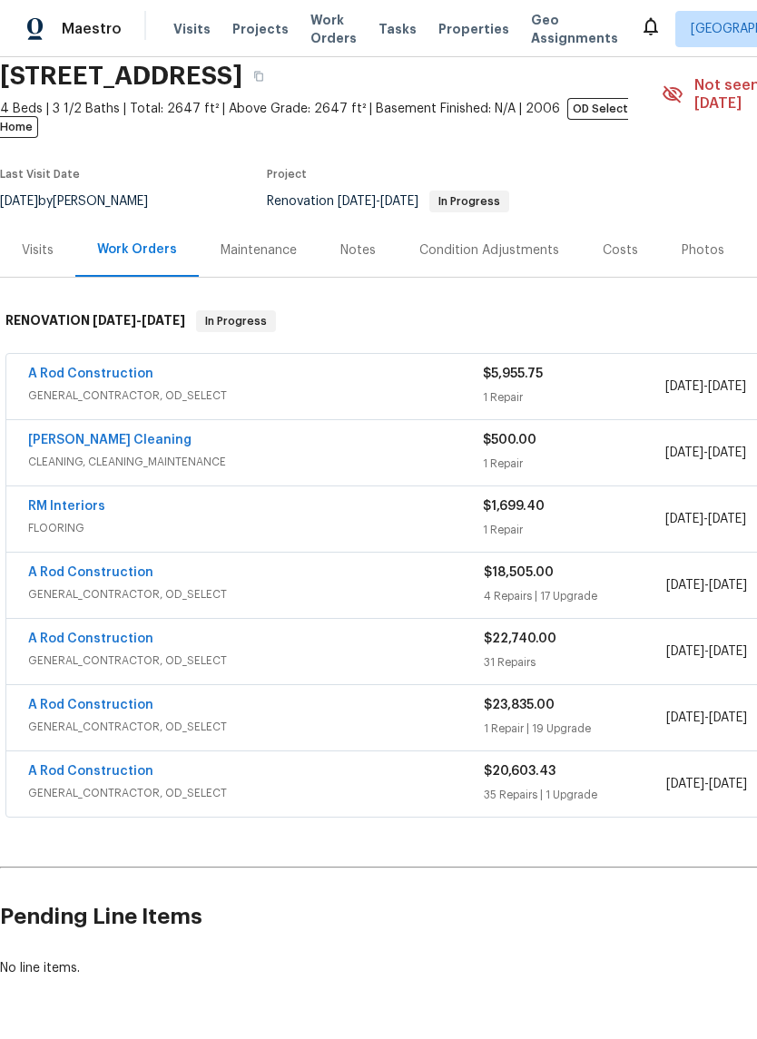
scroll to position [69, 0]
click at [35, 567] on link "A Rod Construction" at bounding box center [90, 573] width 125 height 13
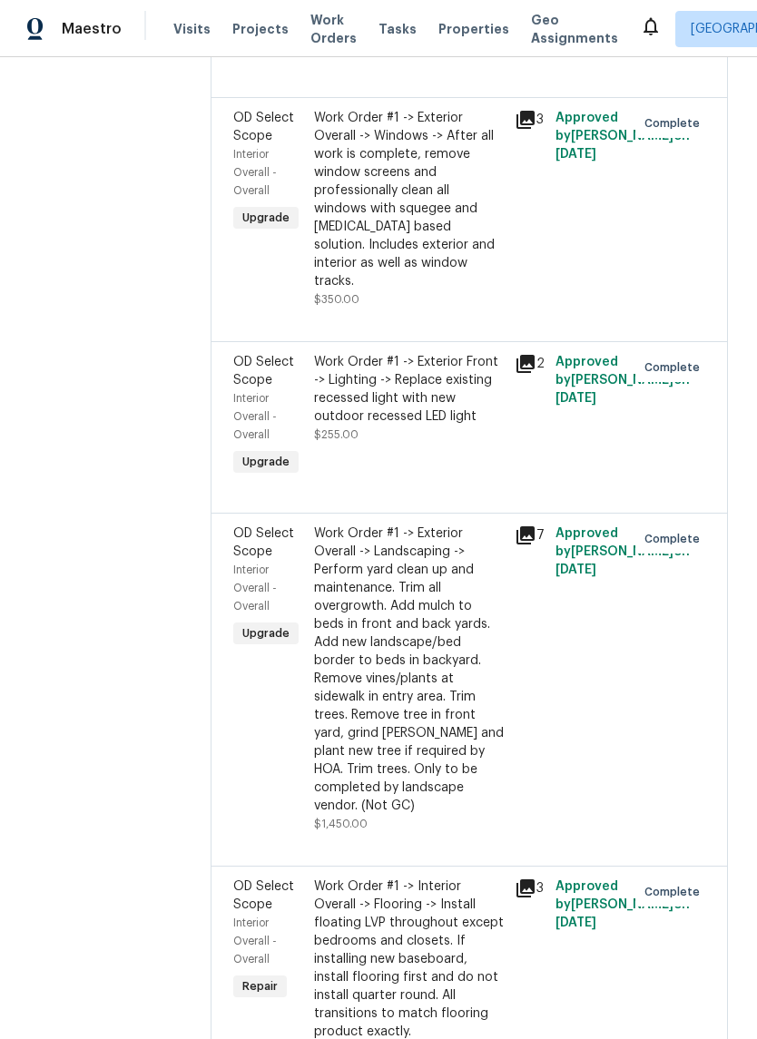
scroll to position [910, 0]
